Goal: Communication & Community: Participate in discussion

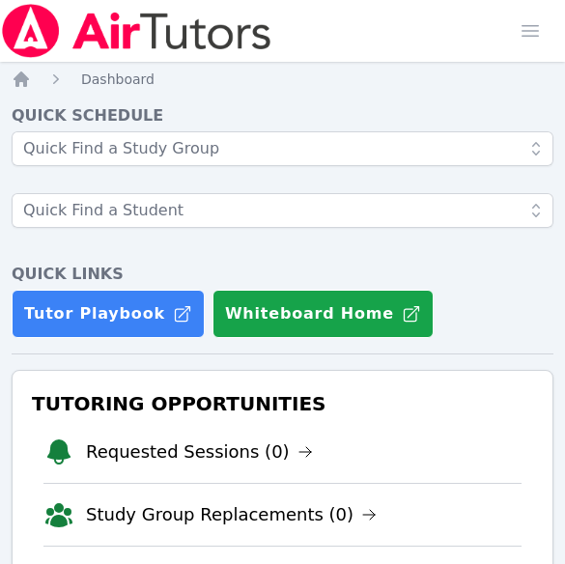
click at [41, 125] on h4 "Quick Schedule" at bounding box center [283, 115] width 542 height 23
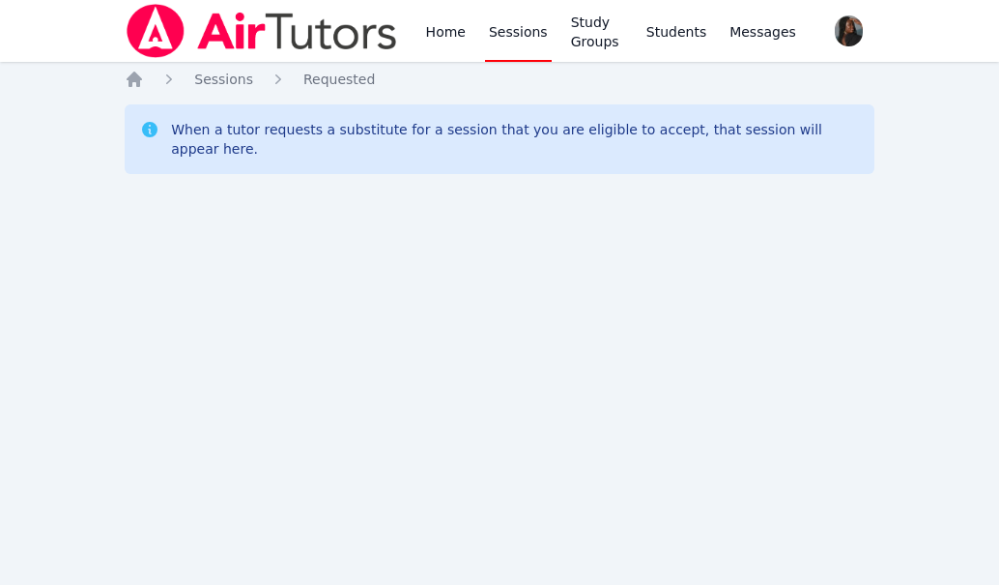
click at [436, 43] on link "Home" at bounding box center [445, 31] width 47 height 62
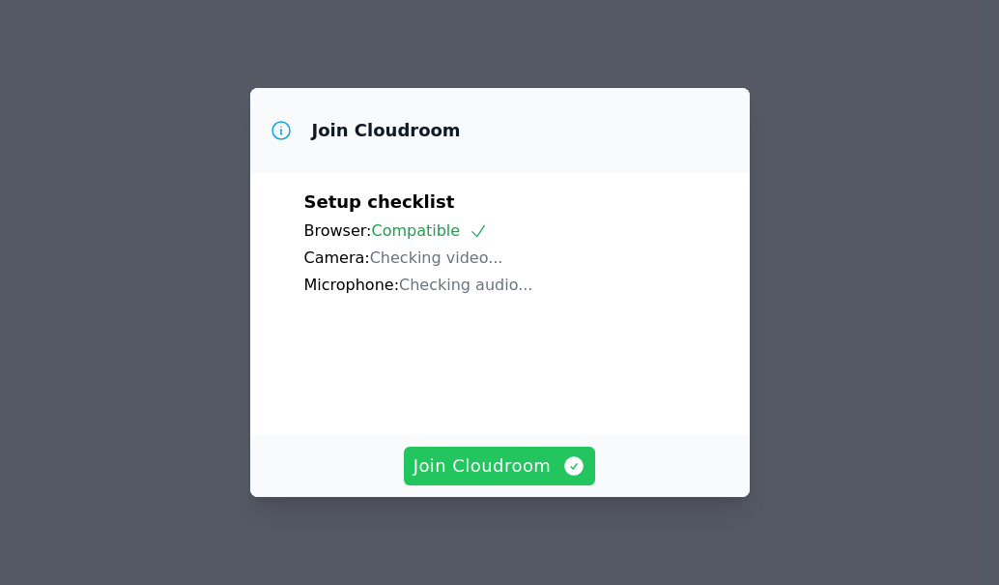
click at [538, 463] on span "Join Cloudroom" at bounding box center [500, 465] width 173 height 27
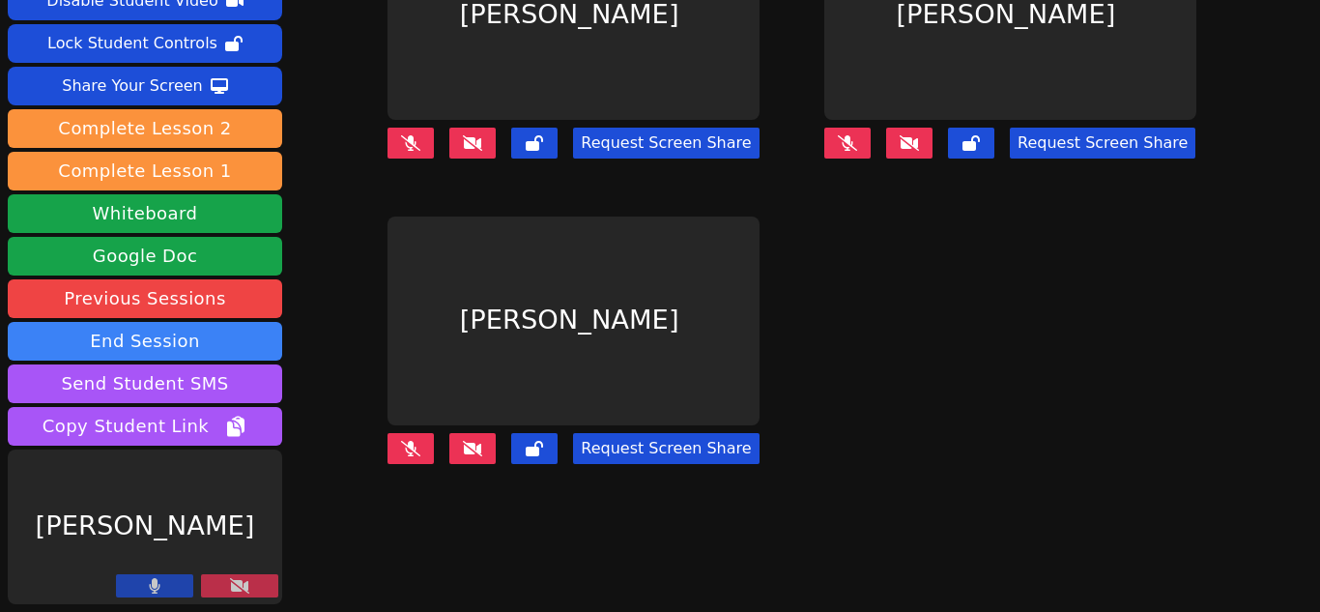
scroll to position [13, 0]
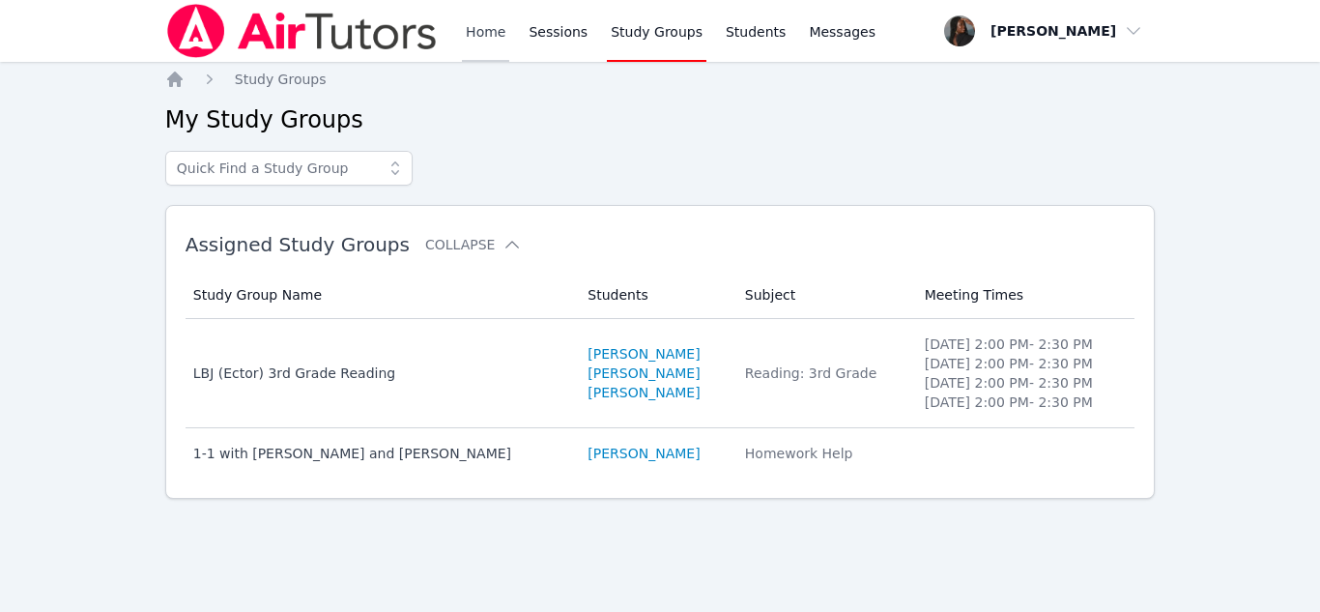
click at [485, 41] on link "Home" at bounding box center [485, 31] width 47 height 62
